Goal: Use online tool/utility: Use online tool/utility

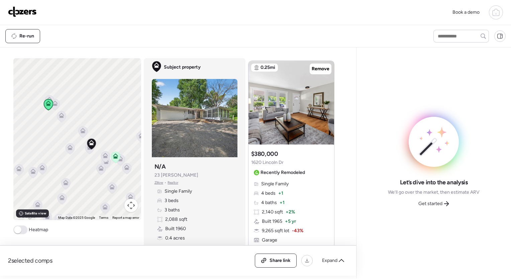
scroll to position [873, 0]
click at [326, 98] on icon at bounding box center [326, 99] width 1 height 2
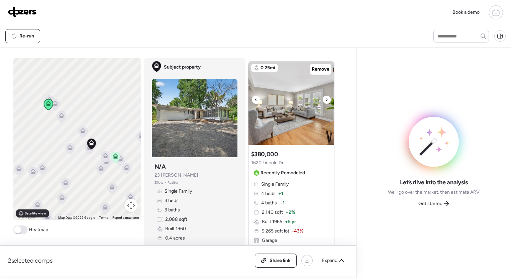
click at [326, 98] on icon at bounding box center [326, 99] width 1 height 2
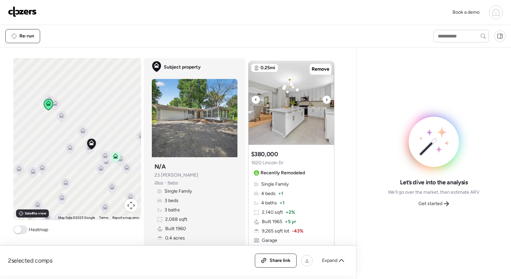
click at [326, 98] on icon at bounding box center [326, 99] width 1 height 2
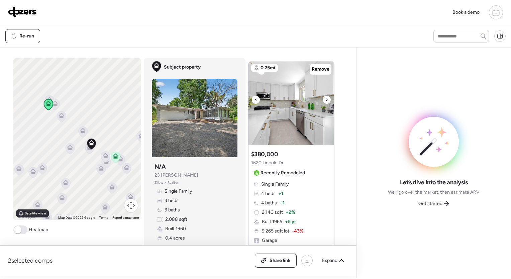
click at [326, 98] on icon at bounding box center [326, 99] width 1 height 2
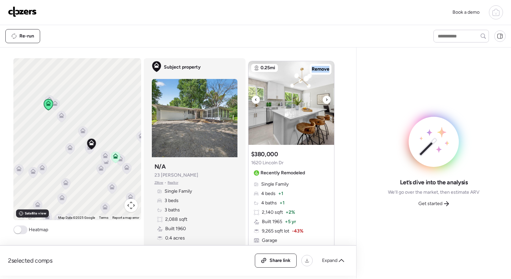
click at [326, 98] on icon at bounding box center [326, 99] width 1 height 2
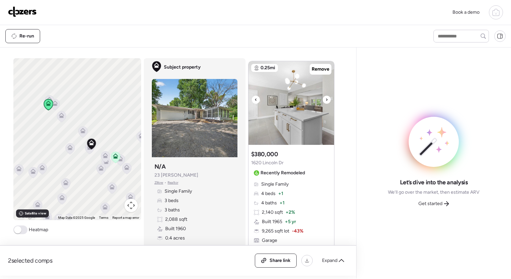
click at [325, 98] on icon at bounding box center [326, 100] width 3 height 8
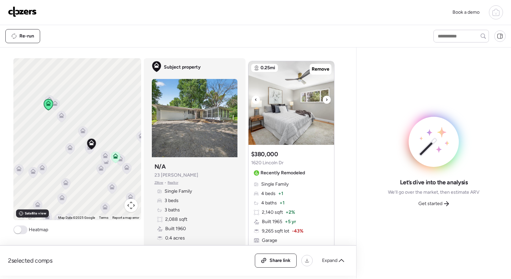
click at [326, 98] on icon at bounding box center [326, 99] width 1 height 2
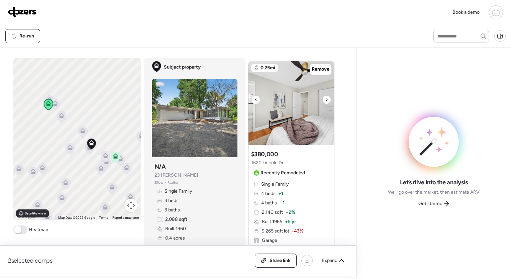
click at [326, 98] on icon at bounding box center [326, 99] width 1 height 2
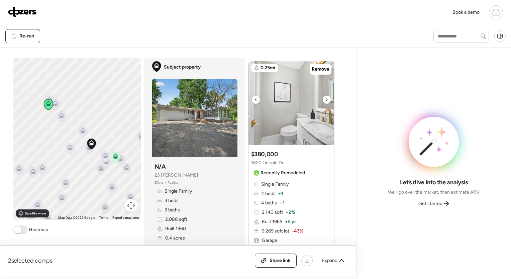
click at [326, 98] on icon at bounding box center [326, 99] width 1 height 2
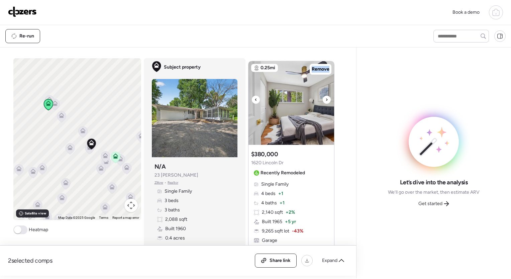
click at [326, 98] on icon at bounding box center [326, 99] width 1 height 2
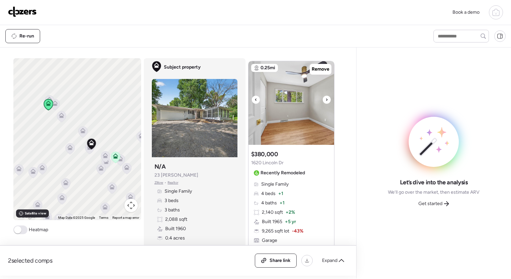
click at [325, 98] on icon at bounding box center [326, 100] width 3 height 8
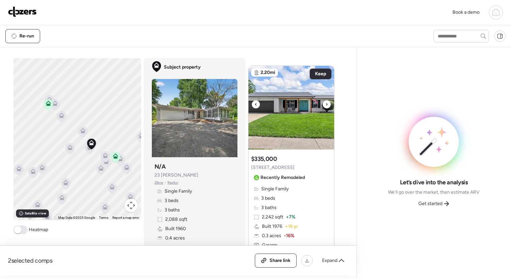
scroll to position [559, 0]
click at [325, 101] on icon at bounding box center [326, 104] width 3 height 8
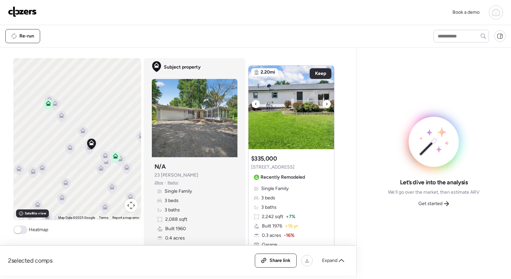
click at [325, 101] on icon at bounding box center [326, 104] width 3 height 8
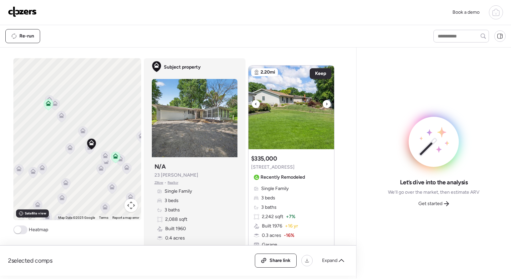
click at [325, 101] on icon at bounding box center [326, 104] width 3 height 8
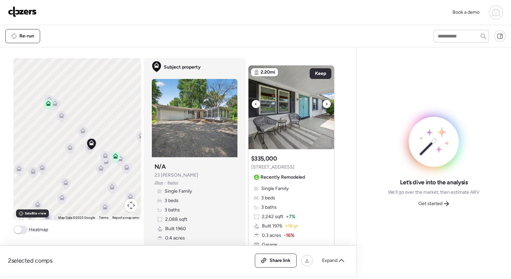
click at [325, 101] on icon at bounding box center [326, 104] width 3 height 8
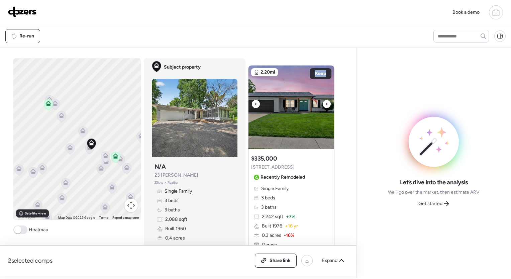
click at [325, 101] on icon at bounding box center [326, 104] width 3 height 8
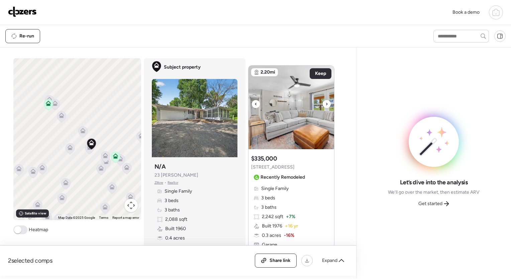
click at [325, 101] on icon at bounding box center [326, 104] width 3 height 8
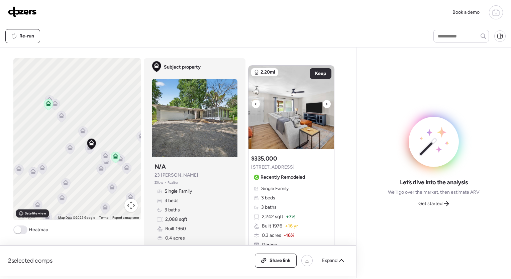
click at [325, 101] on icon at bounding box center [326, 104] width 3 height 8
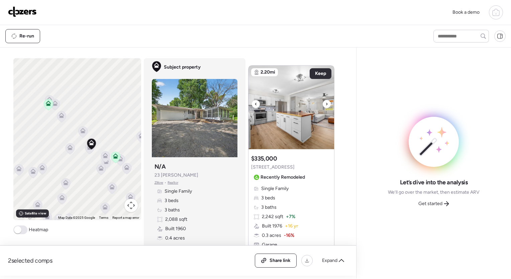
click at [325, 101] on icon at bounding box center [326, 104] width 3 height 8
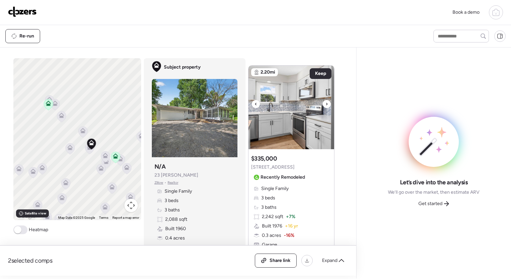
click at [325, 101] on icon at bounding box center [326, 104] width 3 height 8
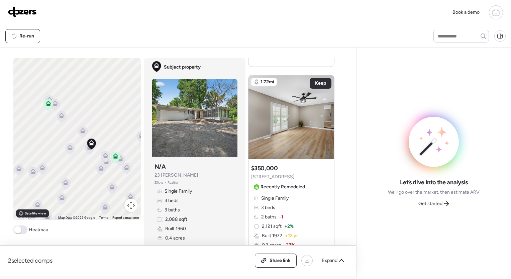
scroll to position [1485, 0]
click at [81, 132] on icon at bounding box center [83, 132] width 4 height 2
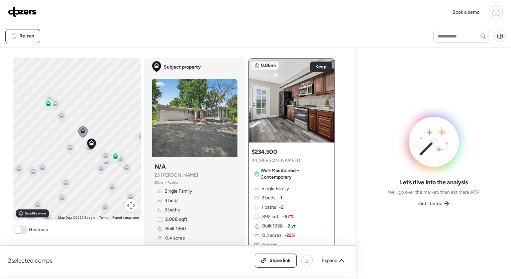
scroll to position [0, 0]
click at [326, 98] on icon at bounding box center [327, 97] width 3 height 8
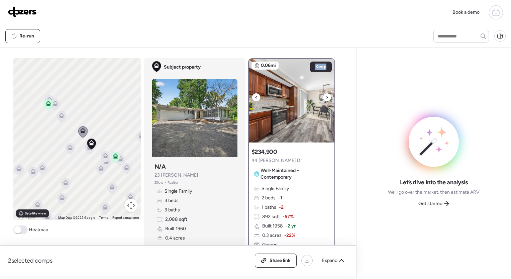
click at [326, 98] on icon at bounding box center [327, 97] width 3 height 8
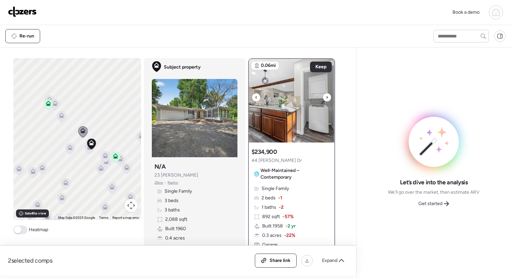
click at [326, 98] on icon at bounding box center [327, 97] width 3 height 8
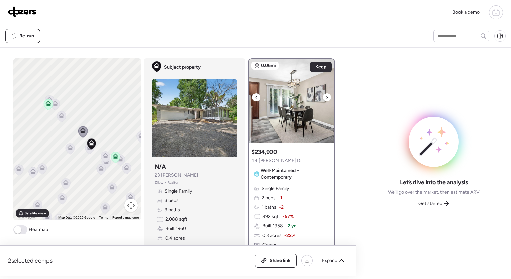
click at [326, 98] on icon at bounding box center [327, 97] width 3 height 8
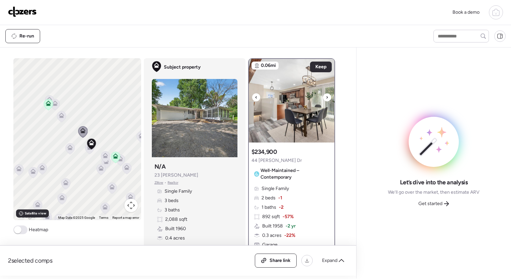
click at [326, 98] on icon at bounding box center [327, 97] width 3 height 8
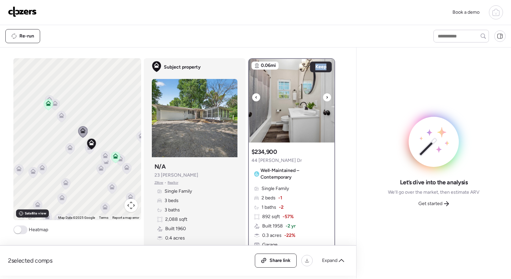
click at [326, 98] on icon at bounding box center [327, 97] width 3 height 8
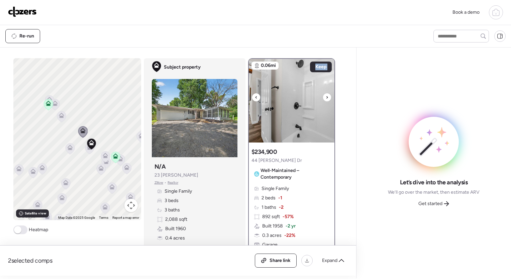
click at [326, 98] on icon at bounding box center [327, 97] width 3 height 8
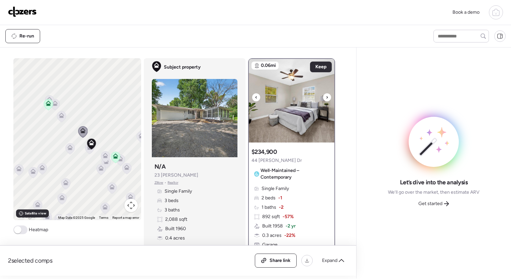
click at [326, 98] on icon at bounding box center [327, 97] width 3 height 8
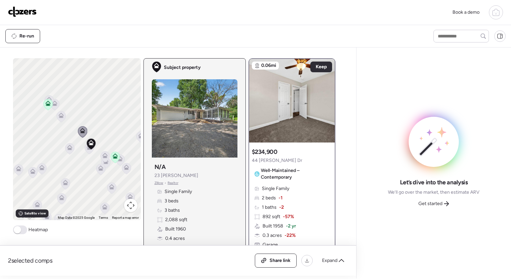
click at [88, 148] on icon at bounding box center [91, 143] width 9 height 11
click at [86, 152] on icon at bounding box center [89, 148] width 9 height 11
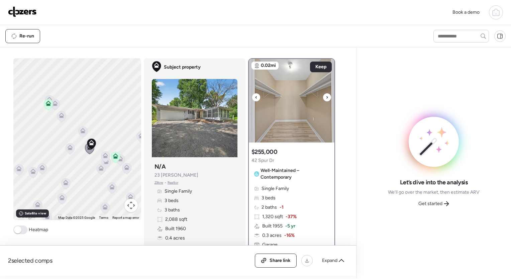
click at [326, 95] on icon at bounding box center [327, 97] width 3 height 8
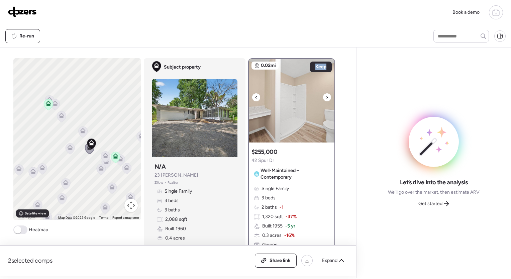
click at [326, 95] on icon at bounding box center [327, 97] width 3 height 8
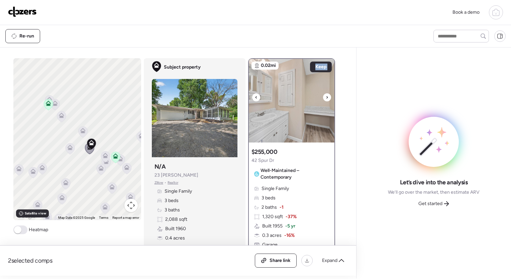
click at [326, 95] on icon at bounding box center [327, 97] width 3 height 8
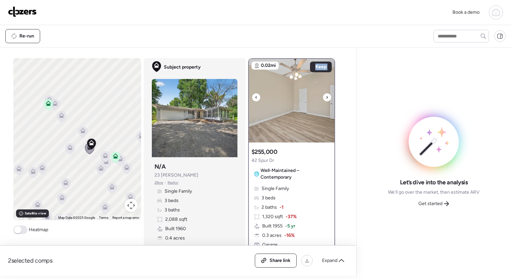
click at [326, 95] on icon at bounding box center [327, 97] width 3 height 8
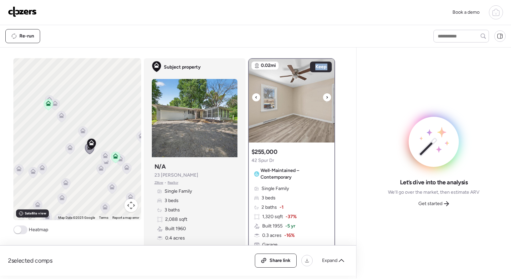
click at [326, 95] on icon at bounding box center [327, 97] width 3 height 8
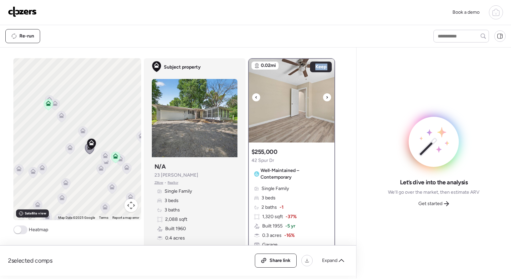
click at [326, 95] on icon at bounding box center [327, 97] width 3 height 8
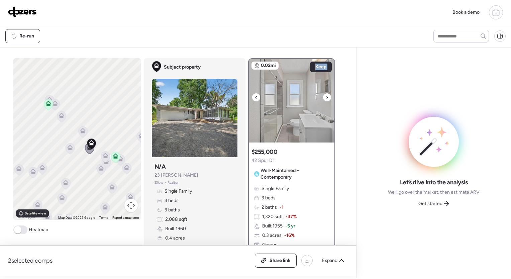
click at [326, 95] on icon at bounding box center [327, 97] width 3 height 8
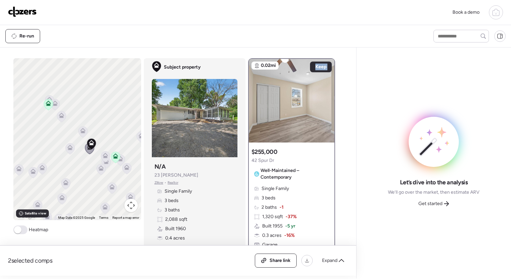
click at [104, 157] on icon at bounding box center [105, 157] width 4 height 2
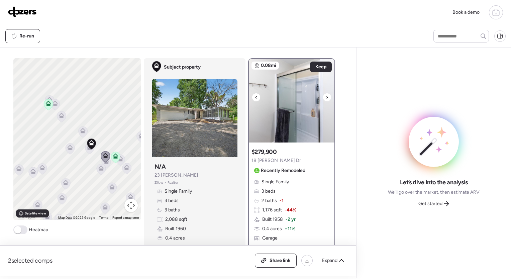
click at [326, 96] on icon at bounding box center [327, 97] width 3 height 8
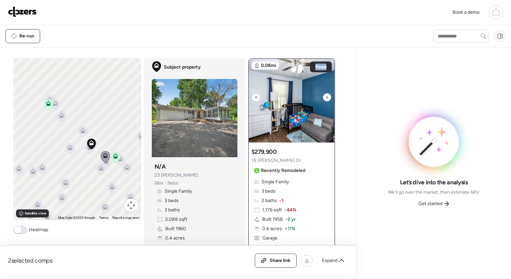
click at [326, 96] on icon at bounding box center [327, 97] width 3 height 8
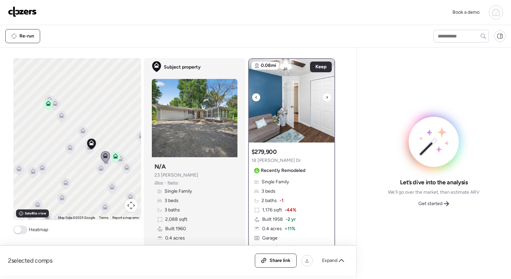
click at [326, 96] on icon at bounding box center [327, 97] width 3 height 8
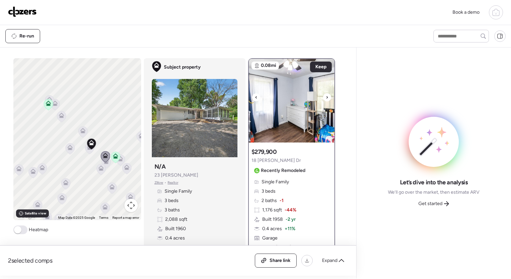
click at [326, 96] on icon at bounding box center [327, 97] width 3 height 8
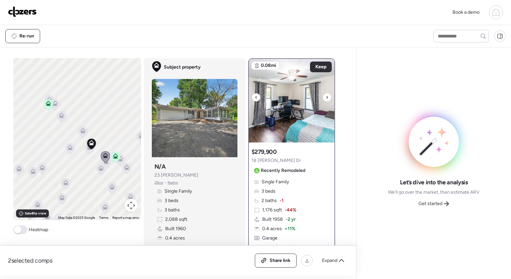
click at [326, 96] on icon at bounding box center [327, 97] width 3 height 8
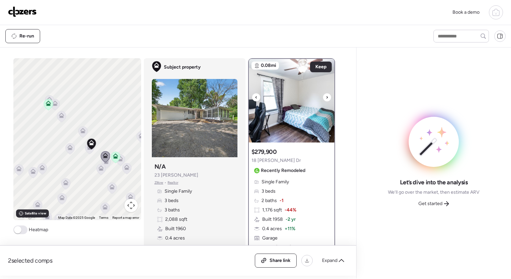
click at [326, 96] on icon at bounding box center [327, 97] width 3 height 8
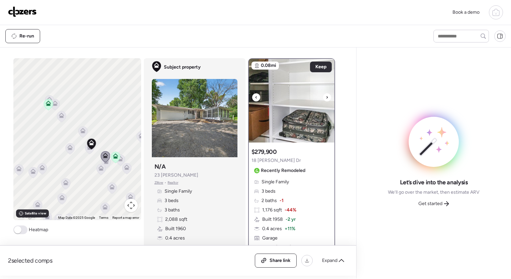
click at [326, 96] on icon at bounding box center [327, 97] width 3 height 8
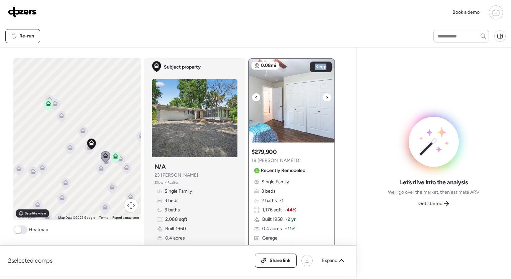
click at [326, 96] on icon at bounding box center [327, 97] width 3 height 8
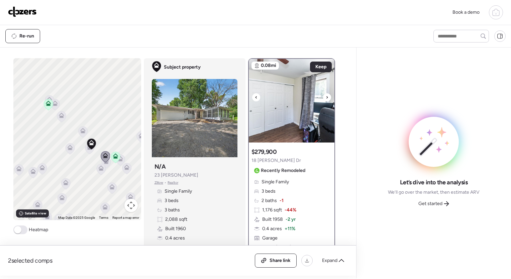
click at [326, 96] on icon at bounding box center [327, 97] width 3 height 8
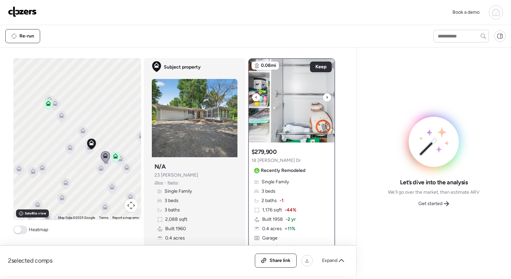
click at [326, 96] on icon at bounding box center [327, 97] width 3 height 8
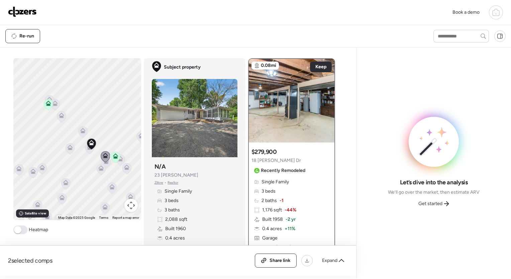
click at [104, 165] on icon at bounding box center [106, 162] width 9 height 11
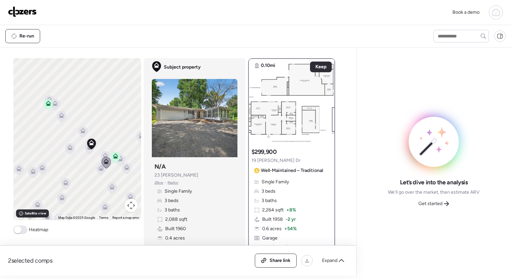
click at [98, 168] on icon at bounding box center [100, 167] width 5 height 5
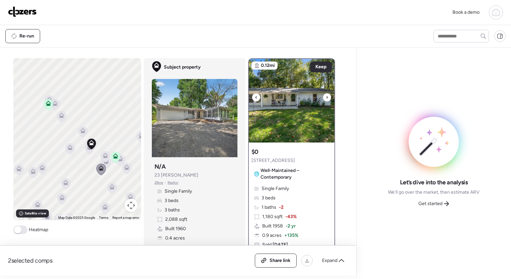
click at [323, 95] on div at bounding box center [327, 97] width 8 height 8
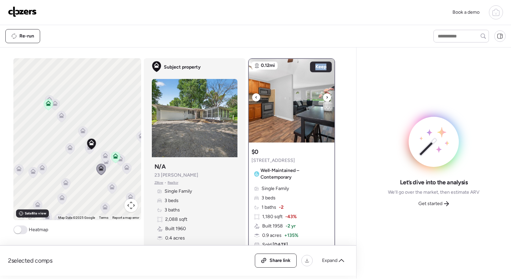
click at [323, 95] on div at bounding box center [327, 97] width 8 height 8
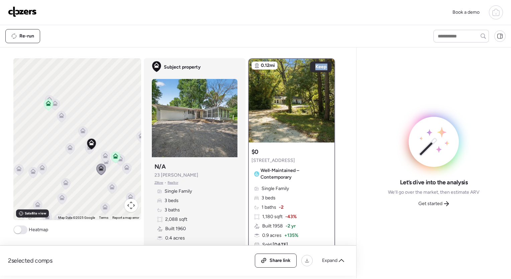
click at [323, 95] on div at bounding box center [327, 97] width 8 height 8
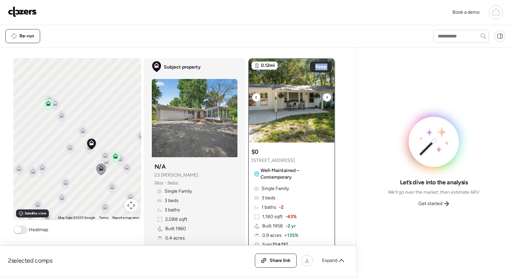
click at [323, 95] on div at bounding box center [327, 97] width 8 height 8
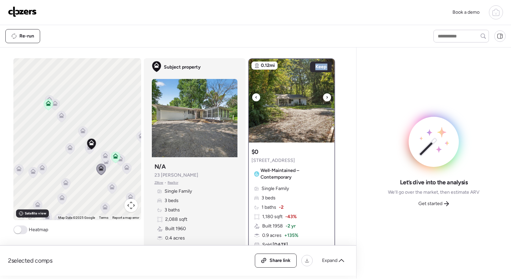
click at [323, 95] on div at bounding box center [327, 97] width 8 height 8
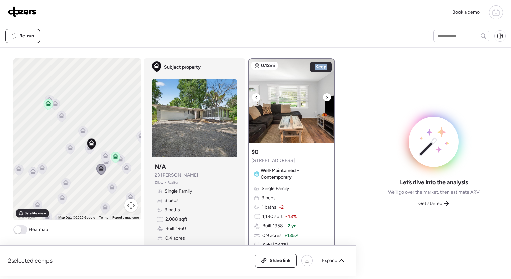
click at [323, 95] on div at bounding box center [327, 97] width 8 height 8
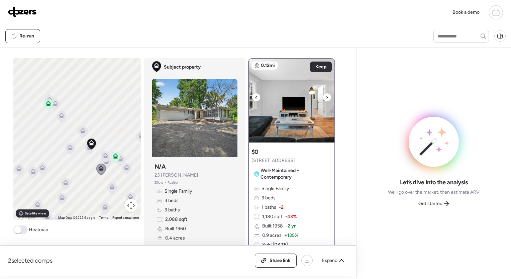
click at [323, 95] on div at bounding box center [327, 97] width 8 height 8
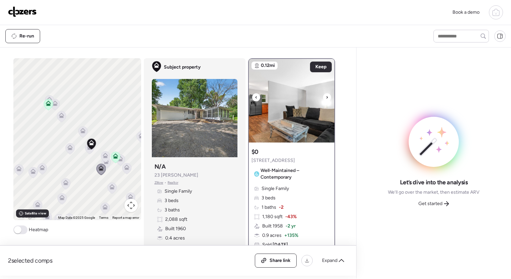
click at [323, 95] on div at bounding box center [327, 97] width 8 height 8
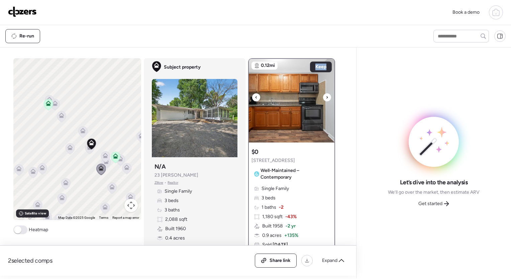
click at [323, 95] on div at bounding box center [327, 97] width 8 height 8
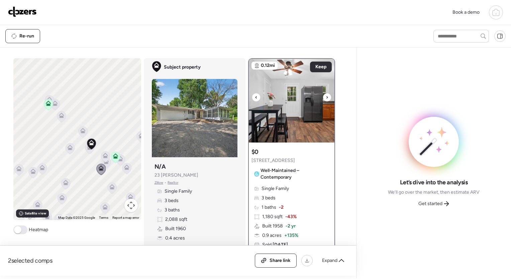
click at [323, 95] on div at bounding box center [327, 97] width 8 height 8
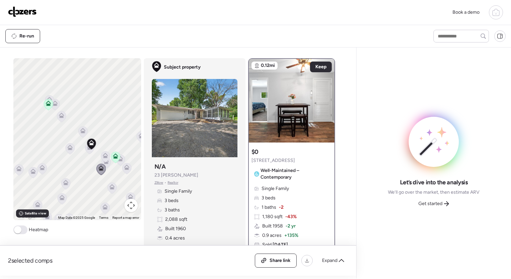
click at [121, 161] on icon at bounding box center [120, 160] width 9 height 11
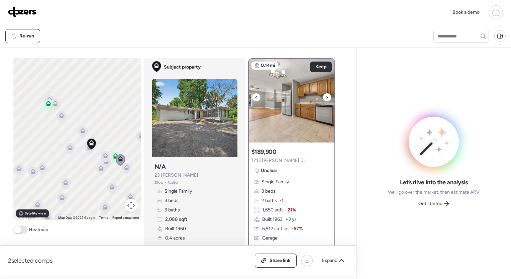
click at [326, 98] on icon at bounding box center [327, 97] width 3 height 8
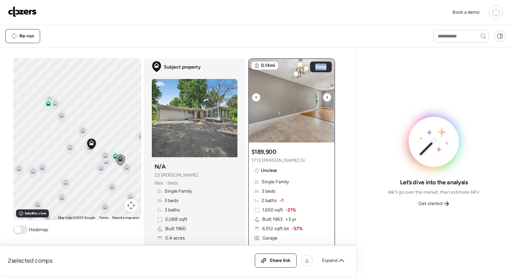
click at [326, 98] on icon at bounding box center [327, 97] width 3 height 8
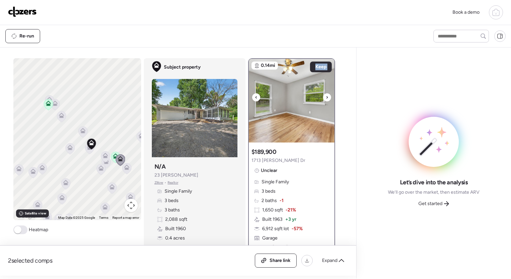
click at [326, 98] on icon at bounding box center [327, 97] width 3 height 8
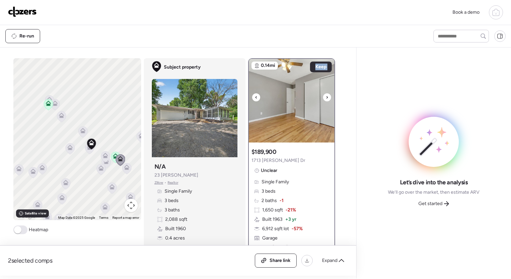
click at [326, 98] on icon at bounding box center [327, 97] width 3 height 8
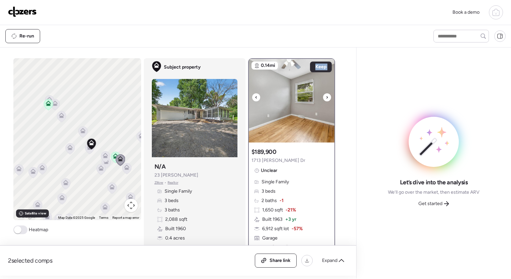
click at [326, 98] on icon at bounding box center [327, 97] width 3 height 8
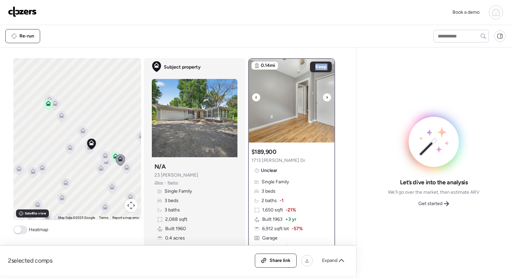
click at [326, 98] on icon at bounding box center [327, 97] width 3 height 8
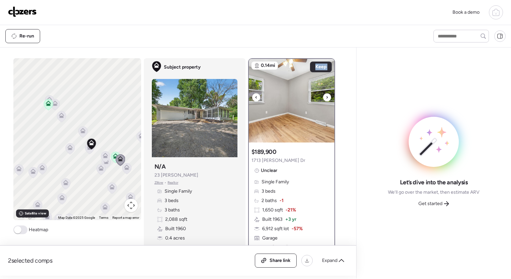
click at [326, 98] on icon at bounding box center [327, 97] width 3 height 8
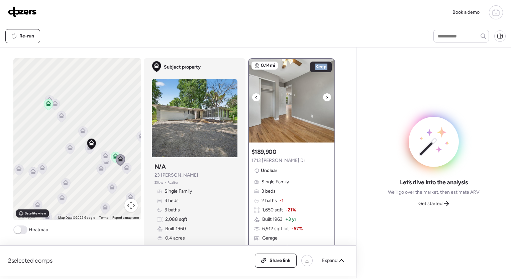
click at [326, 98] on icon at bounding box center [327, 97] width 3 height 8
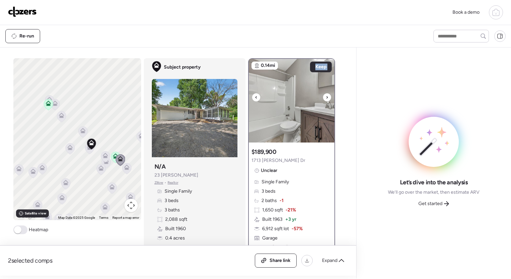
click at [326, 98] on icon at bounding box center [327, 97] width 3 height 8
click at [124, 170] on icon at bounding box center [126, 168] width 9 height 11
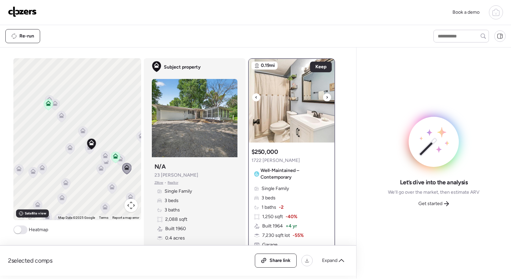
click at [327, 97] on icon at bounding box center [327, 97] width 1 height 2
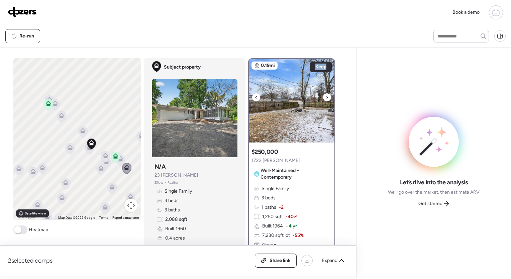
click at [327, 97] on icon at bounding box center [327, 97] width 1 height 2
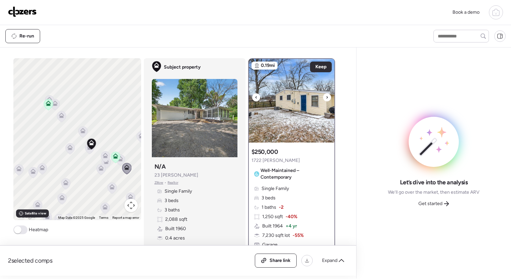
click at [327, 97] on icon at bounding box center [327, 97] width 1 height 2
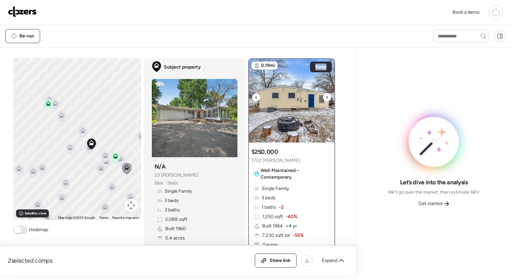
click at [327, 97] on icon at bounding box center [327, 97] width 1 height 2
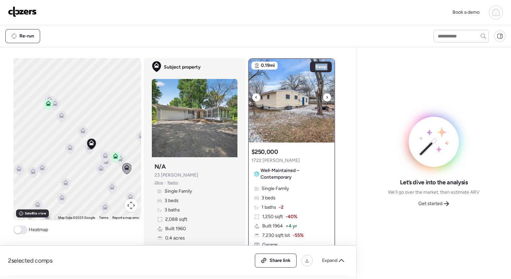
click at [327, 97] on icon at bounding box center [327, 97] width 1 height 2
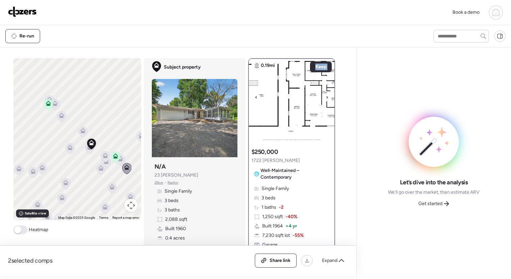
click at [327, 97] on icon at bounding box center [327, 97] width 1 height 2
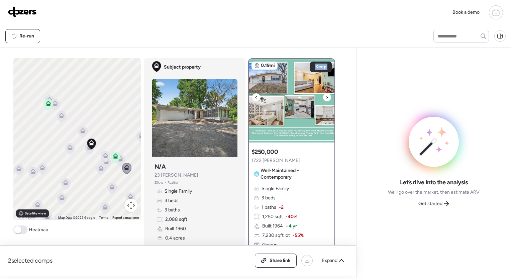
click at [327, 97] on icon at bounding box center [327, 97] width 1 height 2
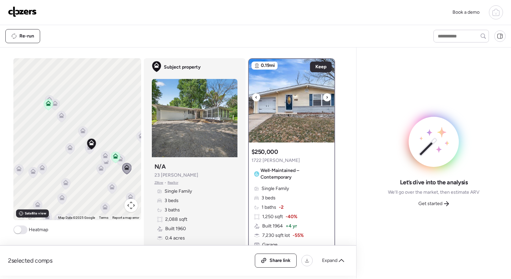
click at [327, 97] on icon at bounding box center [327, 97] width 1 height 2
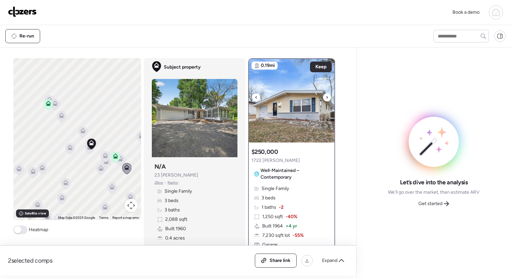
click at [327, 97] on icon at bounding box center [327, 97] width 1 height 2
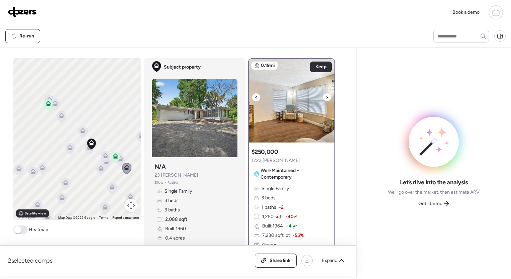
click at [327, 97] on icon at bounding box center [327, 97] width 1 height 2
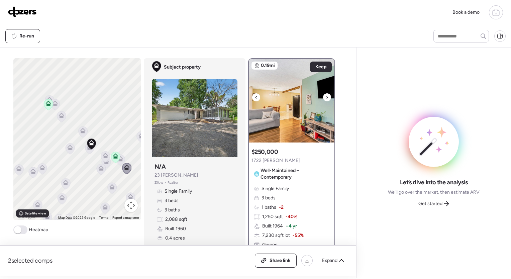
click at [327, 97] on icon at bounding box center [327, 97] width 1 height 2
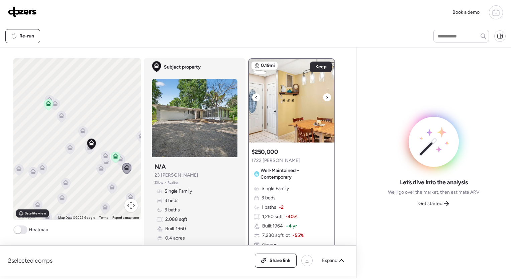
click at [327, 97] on icon at bounding box center [327, 97] width 1 height 2
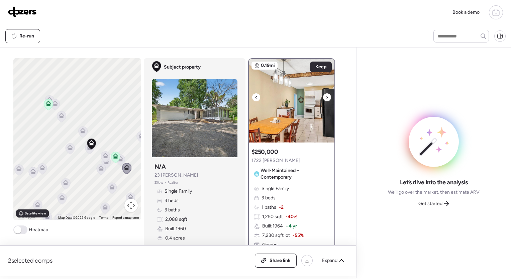
click at [327, 97] on icon at bounding box center [327, 97] width 1 height 2
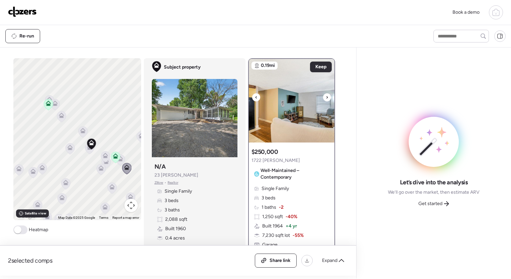
click at [327, 97] on icon at bounding box center [327, 97] width 1 height 2
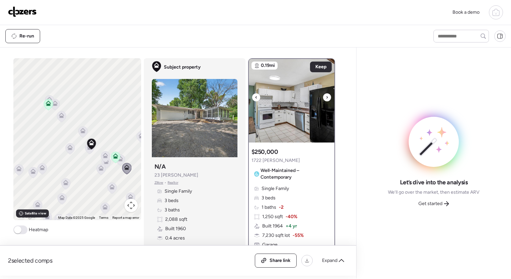
click at [327, 97] on icon at bounding box center [327, 97] width 1 height 2
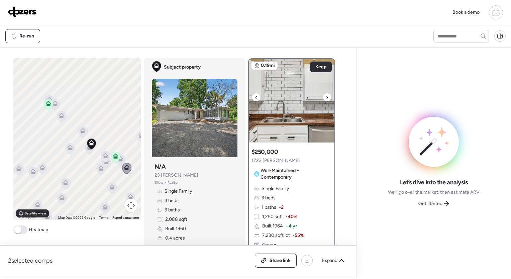
click at [327, 97] on icon at bounding box center [327, 97] width 1 height 2
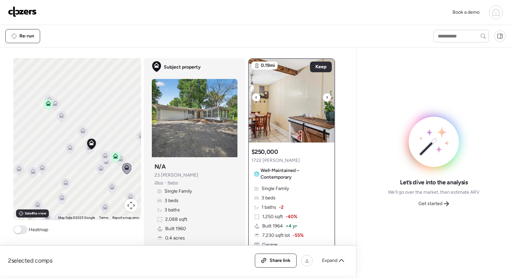
click at [327, 97] on icon at bounding box center [327, 97] width 1 height 2
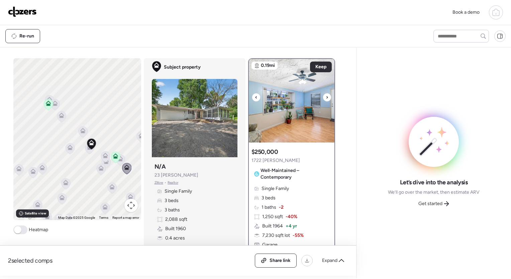
click at [327, 97] on icon at bounding box center [327, 97] width 1 height 2
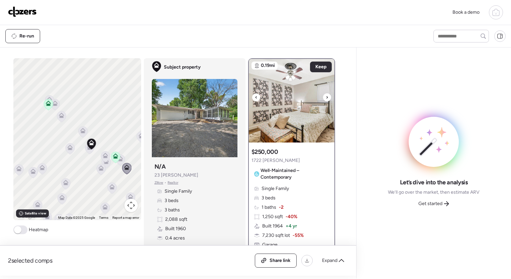
click at [327, 97] on icon at bounding box center [327, 97] width 1 height 2
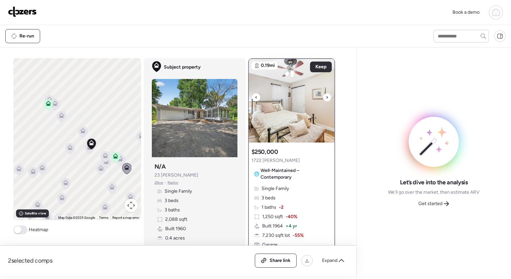
click at [327, 97] on icon at bounding box center [327, 97] width 1 height 2
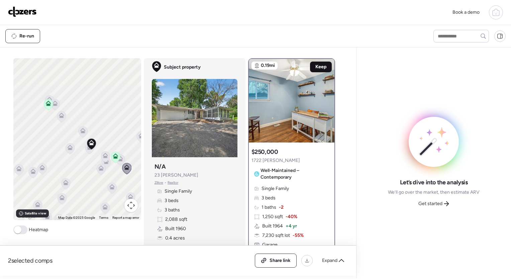
click at [322, 65] on span "Keep" at bounding box center [320, 67] width 11 height 7
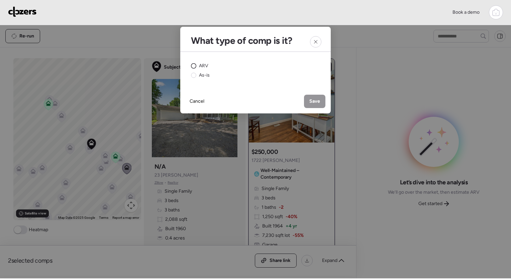
click at [204, 66] on span "ARV" at bounding box center [203, 66] width 9 height 7
click at [203, 75] on span "As-is" at bounding box center [204, 75] width 11 height 7
click at [205, 67] on span "ARV" at bounding box center [203, 66] width 9 height 7
click at [203, 75] on span "As-is" at bounding box center [204, 75] width 11 height 7
click at [318, 42] on icon at bounding box center [315, 41] width 5 height 5
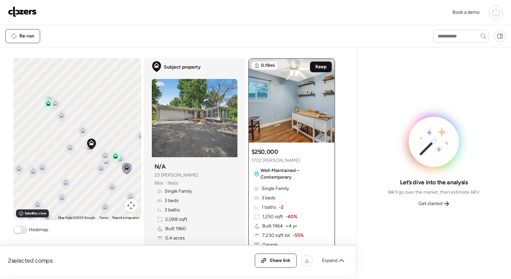
click at [319, 67] on span "Keep" at bounding box center [320, 67] width 11 height 7
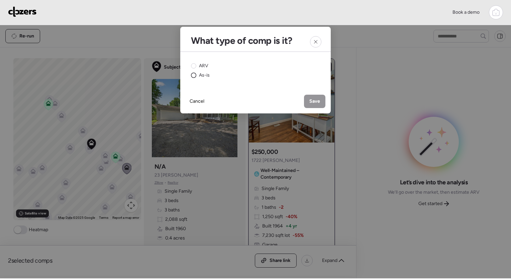
click at [198, 76] on div "As-is" at bounding box center [200, 75] width 19 height 7
click at [202, 66] on span "ARV" at bounding box center [203, 66] width 9 height 7
click at [312, 100] on span "Save" at bounding box center [314, 101] width 11 height 7
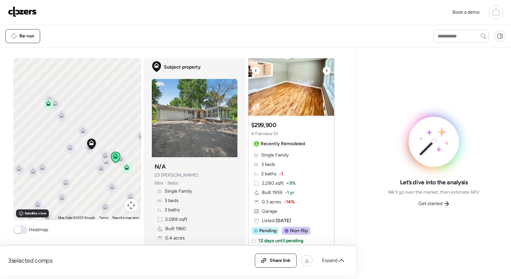
scroll to position [283, 0]
click at [434, 204] on span "Get started" at bounding box center [430, 203] width 24 height 7
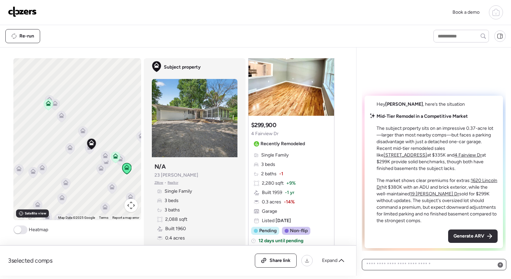
click at [438, 266] on textarea at bounding box center [434, 264] width 138 height 9
click at [388, 129] on p "The subject property sits on an impressive 0.37-acre lot—larger than most nearb…" at bounding box center [437, 148] width 121 height 47
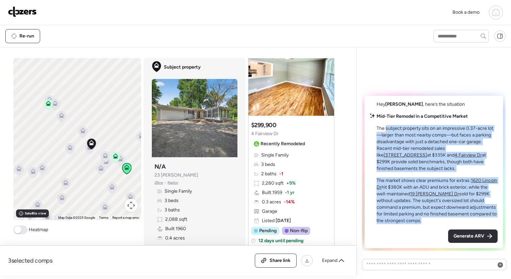
drag, startPoint x: 388, startPoint y: 129, endPoint x: 399, endPoint y: 220, distance: 91.3
click at [399, 220] on div "Mid-Tier Remodel in a Competitive Market The subject property sits on an impres…" at bounding box center [437, 168] width 121 height 111
click at [16, 231] on span at bounding box center [17, 229] width 7 height 7
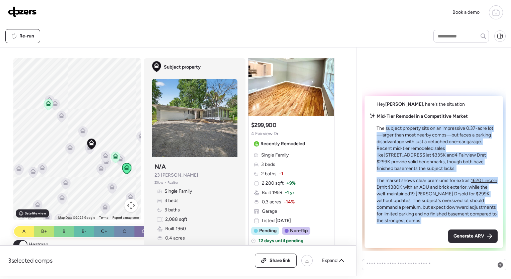
click at [20, 243] on span at bounding box center [22, 244] width 7 height 7
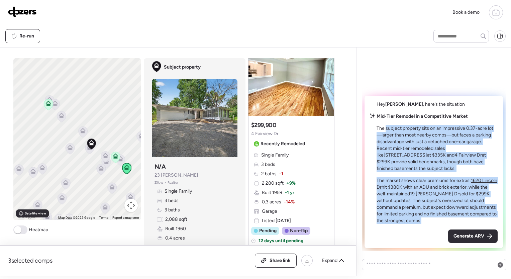
click at [450, 204] on p "The market shows clear premiums for extras: [STREET_ADDRESS] hit $380K with an …" at bounding box center [437, 200] width 121 height 47
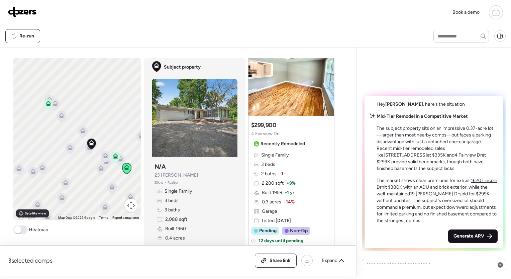
click at [471, 231] on div "Generate ARV" at bounding box center [473, 235] width 50 height 13
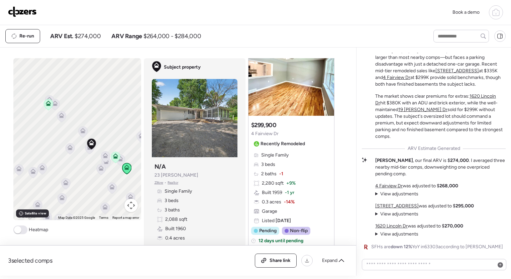
click at [375, 247] on span "SFHs are down 12% YoY in 63303 according to [PERSON_NAME]" at bounding box center [437, 247] width 132 height 7
drag, startPoint x: 375, startPoint y: 247, endPoint x: 482, endPoint y: 246, distance: 107.1
click at [482, 246] on span "SFHs are down 12% YoY in 63303 according to [PERSON_NAME]" at bounding box center [437, 247] width 132 height 7
drag, startPoint x: 482, startPoint y: 246, endPoint x: 443, endPoint y: 246, distance: 39.1
click at [443, 246] on span "SFHs are down 12% YoY in 63303 according to [PERSON_NAME]" at bounding box center [437, 247] width 132 height 7
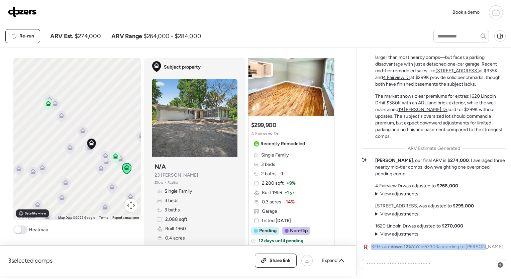
click at [443, 246] on span "SFHs are down 12% YoY in 63303 according to [PERSON_NAME]" at bounding box center [437, 247] width 132 height 7
drag, startPoint x: 443, startPoint y: 246, endPoint x: 408, endPoint y: 250, distance: 34.3
click at [408, 250] on div "SFHs are down 12% YoY in 63303 according to [PERSON_NAME]" at bounding box center [432, 247] width 141 height 8
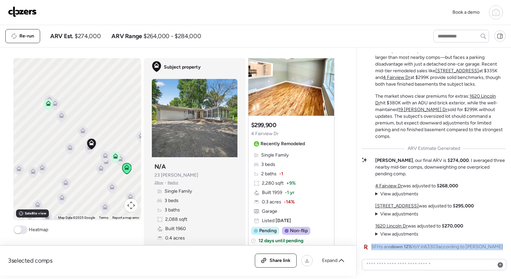
click at [408, 250] on div "SFHs are down 12% YoY in 63303 according to [PERSON_NAME]" at bounding box center [432, 247] width 141 height 8
drag, startPoint x: 408, startPoint y: 250, endPoint x: 390, endPoint y: 248, distance: 18.2
click at [390, 248] on span "SFHs are down 12% YoY in 63303 according to [PERSON_NAME]" at bounding box center [437, 247] width 132 height 7
click at [378, 193] on summary "View adjustments Hide adjustments" at bounding box center [396, 194] width 43 height 7
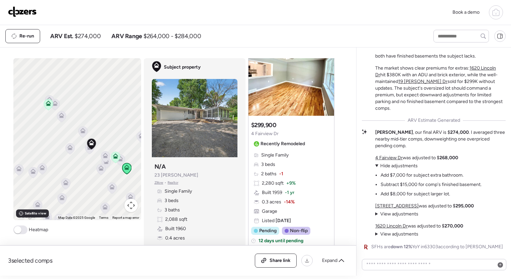
click at [376, 214] on summary "View adjustments Hide adjustments" at bounding box center [396, 214] width 43 height 7
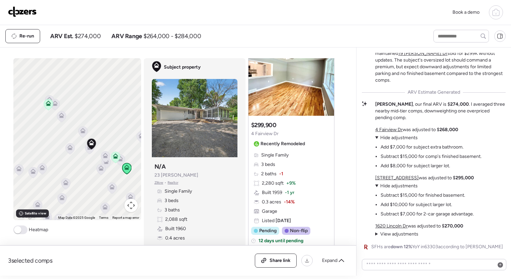
click at [376, 235] on summary "View adjustments Hide adjustments" at bounding box center [396, 234] width 43 height 7
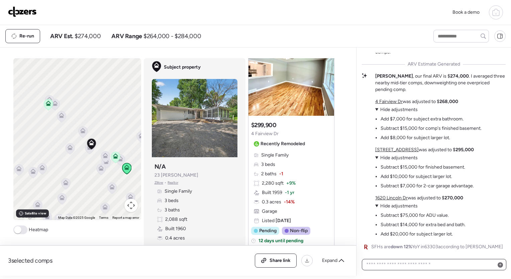
click at [410, 261] on textarea at bounding box center [434, 264] width 138 height 9
type textarea "**********"
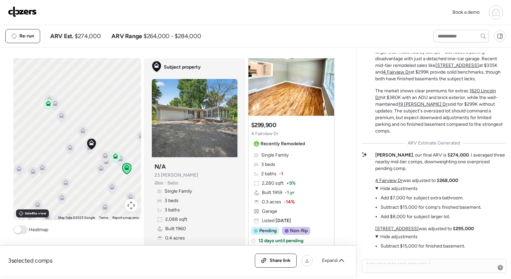
scroll to position [0, 0]
